Goal: Task Accomplishment & Management: Manage account settings

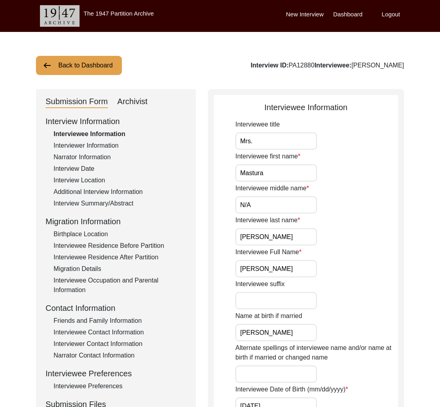
click at [390, 16] on label "Logout" at bounding box center [390, 14] width 18 height 9
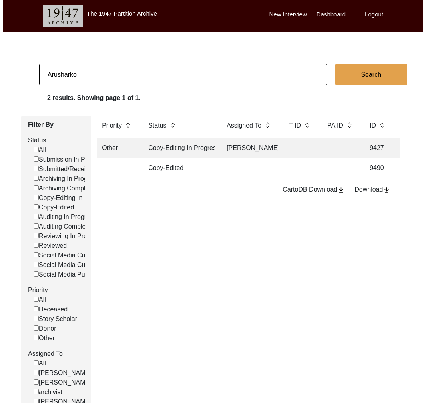
scroll to position [0, 15]
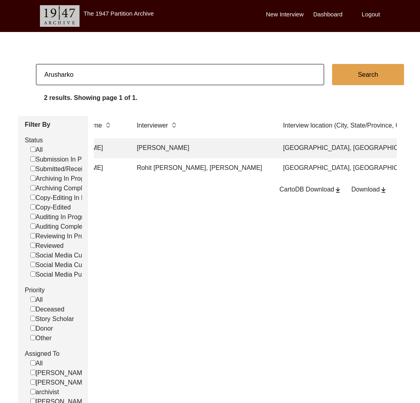
click at [373, 15] on label "Logout" at bounding box center [370, 14] width 18 height 9
